Goal: Check status: Check status

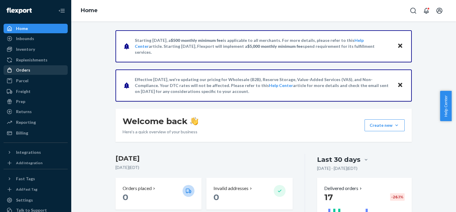
click at [25, 69] on div "Orders" at bounding box center [23, 70] width 14 height 6
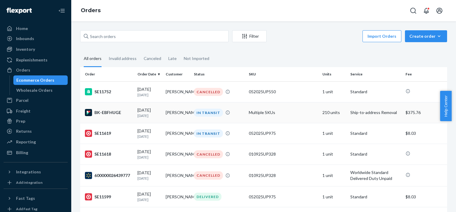
click at [150, 111] on div "[DATE] [DATE]" at bounding box center [148, 112] width 23 height 11
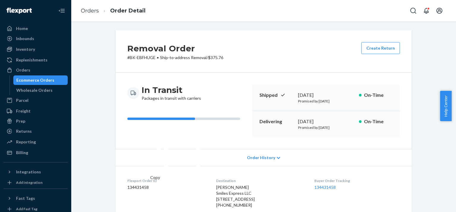
scroll to position [148, 0]
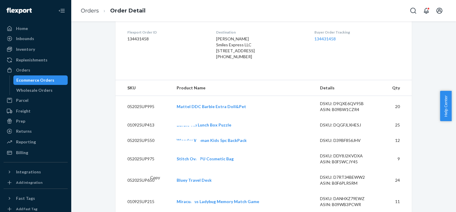
click at [299, 62] on div "Destination [PERSON_NAME] Smiles Express LLC [STREET_ADDRESS] [PHONE_NUMBER]" at bounding box center [260, 46] width 88 height 32
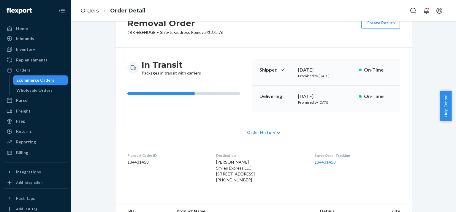
scroll to position [0, 0]
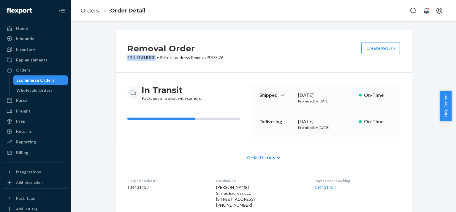
drag, startPoint x: 153, startPoint y: 58, endPoint x: 125, endPoint y: 55, distance: 28.6
click at [125, 55] on div "Removal Order # BK-EBFHUGE • Ship-to-address Removal / $375.76 Create Return" at bounding box center [263, 51] width 296 height 42
copy p "# BK-EBFHUGE"
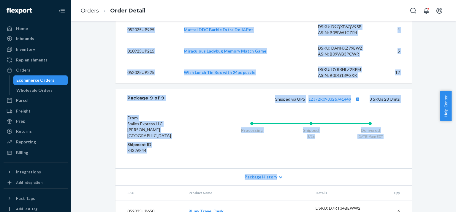
scroll to position [2179, 0]
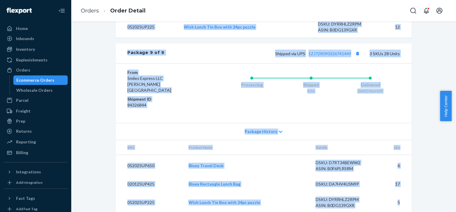
drag, startPoint x: 125, startPoint y: 83, endPoint x: 404, endPoint y: 198, distance: 302.0
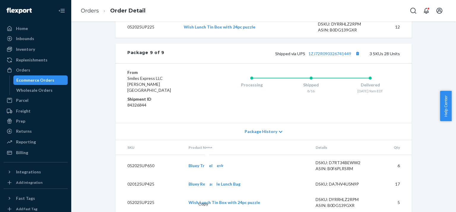
drag, startPoint x: 198, startPoint y: 137, endPoint x: 205, endPoint y: 146, distance: 11.6
click at [205, 146] on div "Copy" at bounding box center [227, 173] width 59 height 65
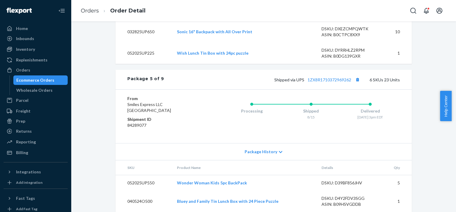
scroll to position [1348, 0]
